Goal: Register for event/course

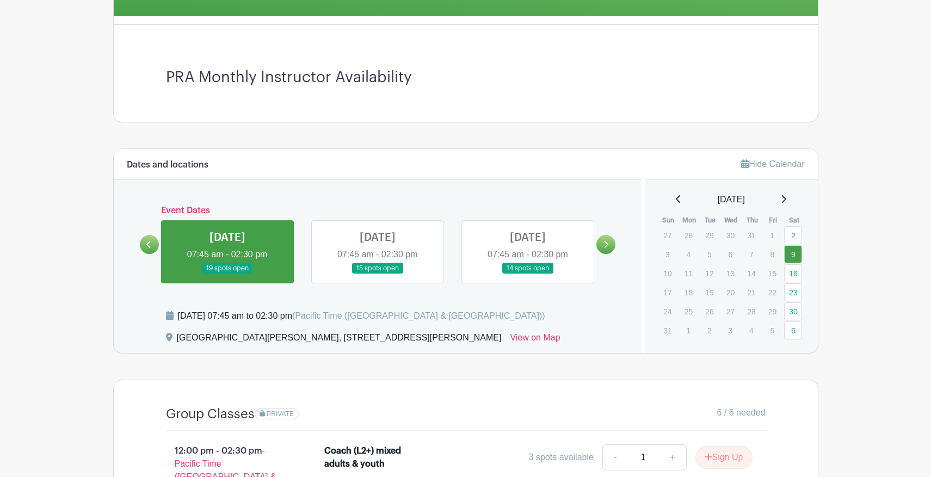
click at [528, 274] on link at bounding box center [528, 274] width 0 height 0
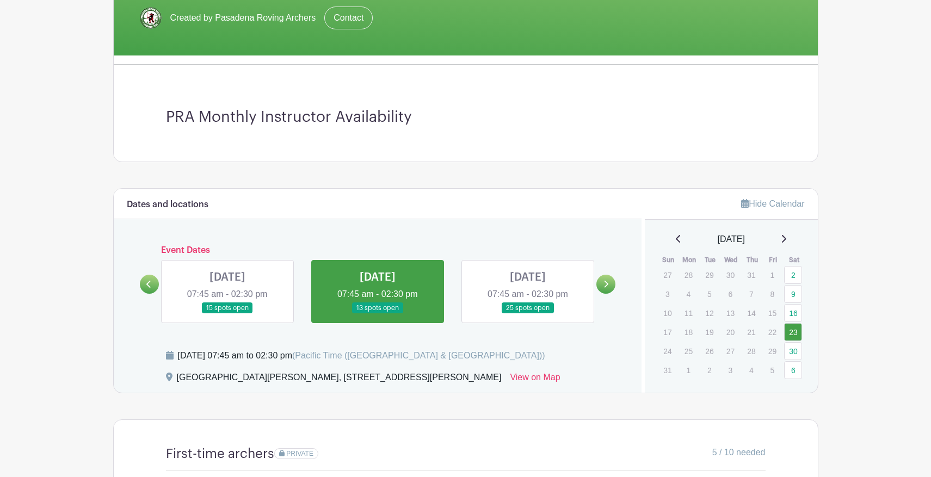
scroll to position [312, 0]
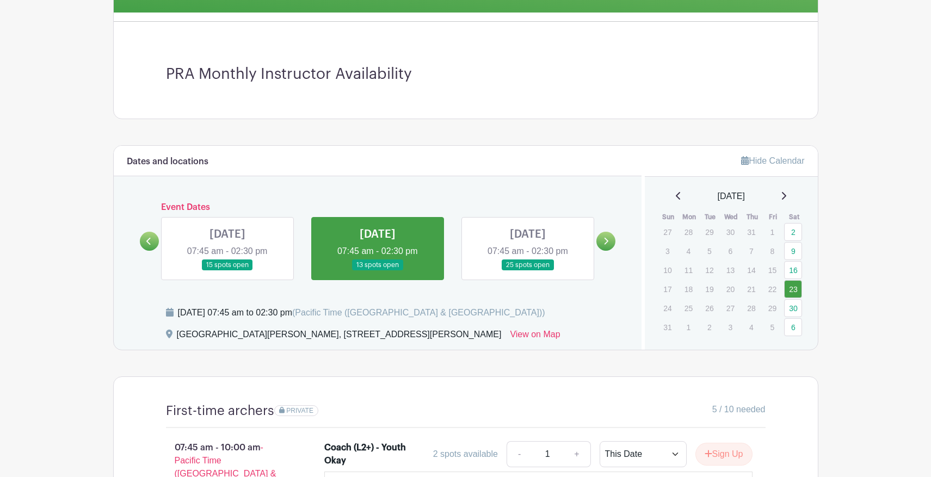
click at [528, 271] on link at bounding box center [528, 271] width 0 height 0
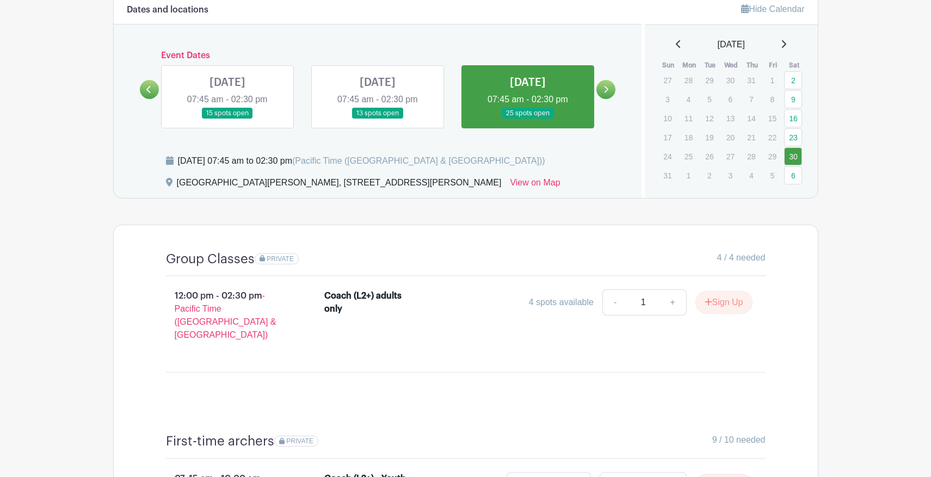
scroll to position [406, 0]
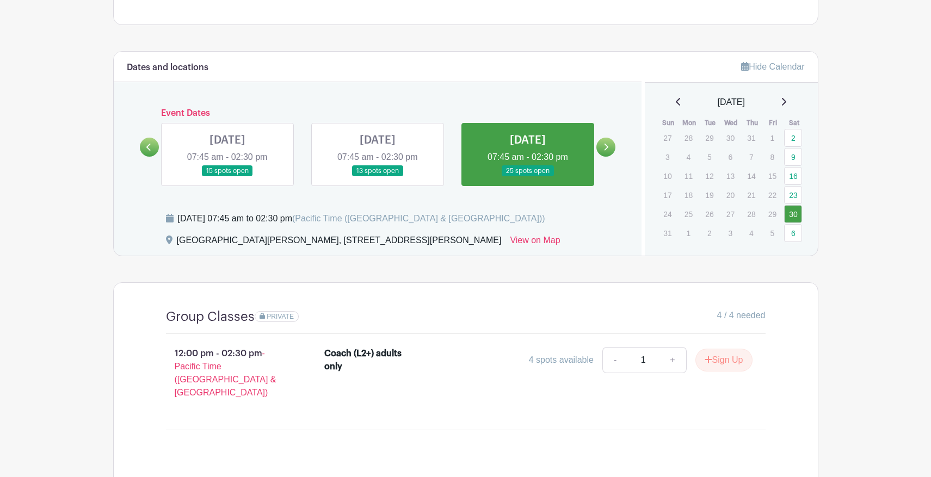
click at [604, 152] on link at bounding box center [605, 147] width 19 height 19
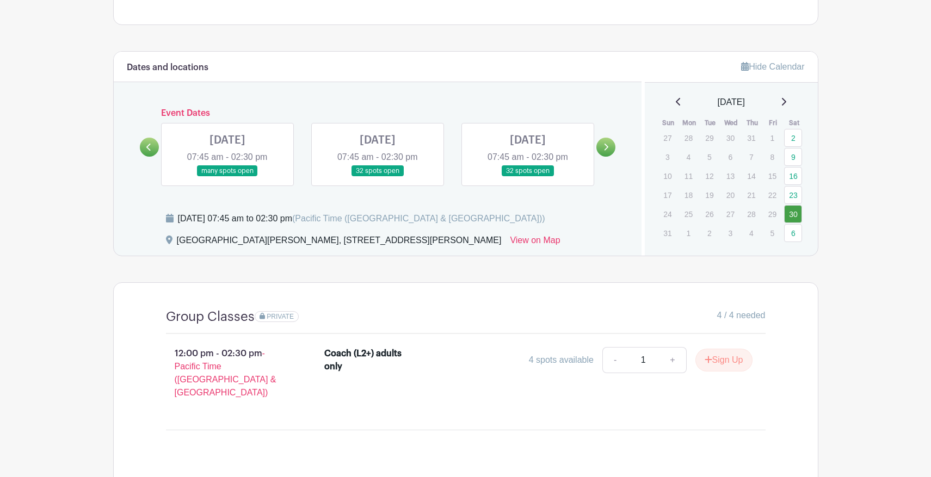
click at [227, 177] on link at bounding box center [227, 177] width 0 height 0
